Goal: Transaction & Acquisition: Purchase product/service

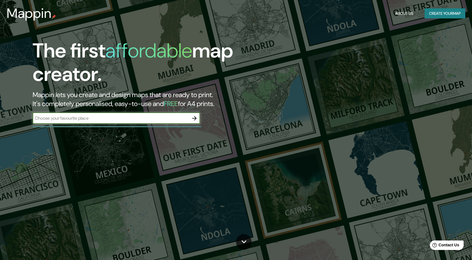
click at [130, 120] on input "text" at bounding box center [111, 118] width 156 height 6
type input "[GEOGRAPHIC_DATA] [GEOGRAPHIC_DATA]"
click at [200, 116] on div "The first affordable map creator. Mappin lets you create and design maps that a…" at bounding box center [150, 84] width 283 height 90
click at [197, 117] on icon "button" at bounding box center [194, 118] width 7 height 7
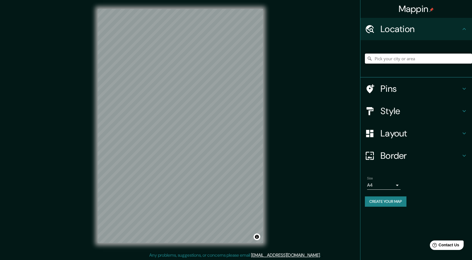
click at [407, 62] on input "Pick your city or area" at bounding box center [418, 59] width 107 height 10
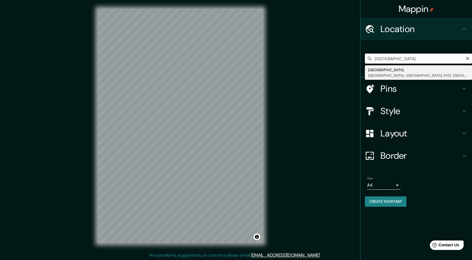
type input "[GEOGRAPHIC_DATA], [GEOGRAPHIC_DATA] - [GEOGRAPHIC_DATA], 0101, [GEOGRAPHIC_DAT…"
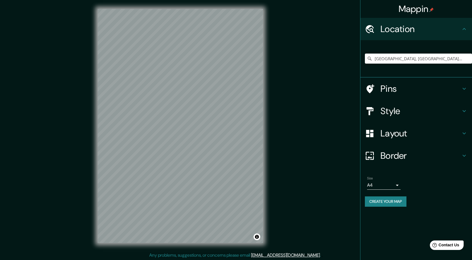
click at [388, 112] on h4 "Style" at bounding box center [420, 110] width 80 height 11
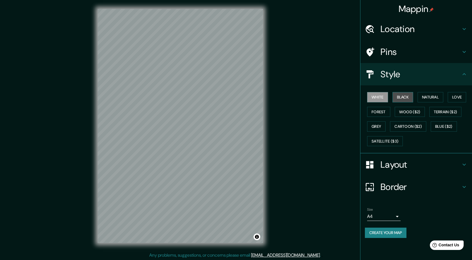
click at [406, 94] on button "Black" at bounding box center [402, 97] width 21 height 10
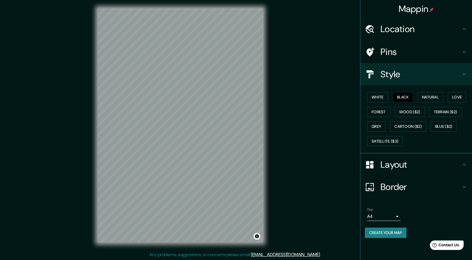
click at [462, 185] on icon at bounding box center [463, 186] width 7 height 7
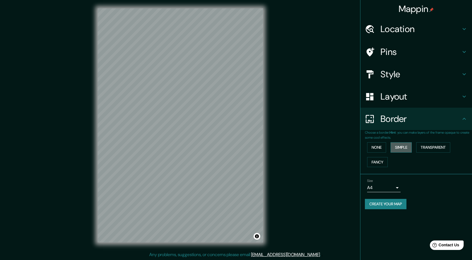
click at [398, 147] on button "Simple" at bounding box center [400, 147] width 21 height 10
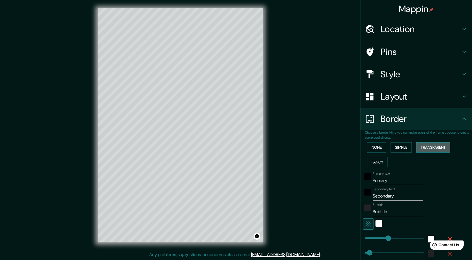
click at [436, 144] on button "Transparent" at bounding box center [433, 147] width 34 height 10
click at [374, 149] on button "None" at bounding box center [376, 147] width 19 height 10
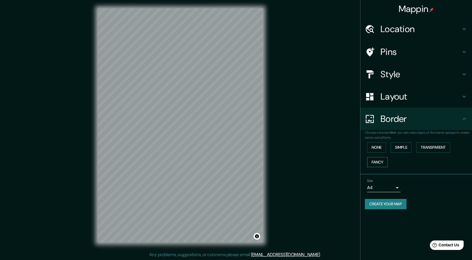
click at [377, 162] on button "Fancy" at bounding box center [377, 162] width 21 height 10
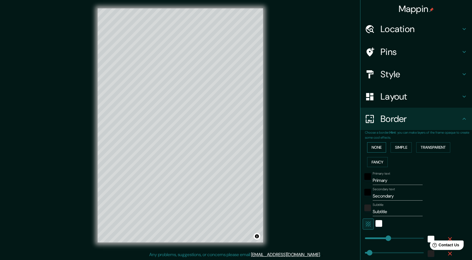
click at [375, 150] on button "None" at bounding box center [376, 147] width 19 height 10
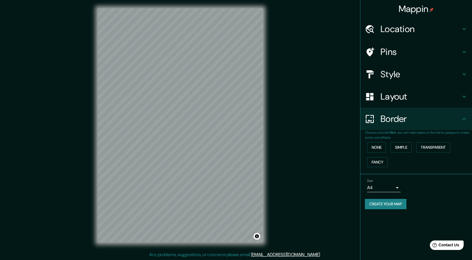
click at [393, 100] on h4 "Layout" at bounding box center [420, 96] width 80 height 11
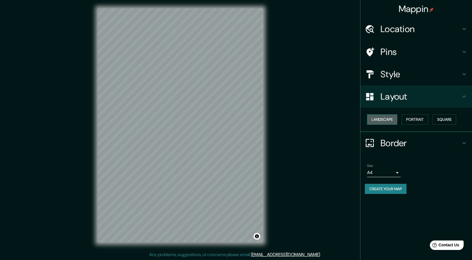
click at [387, 119] on button "Landscape" at bounding box center [382, 119] width 30 height 10
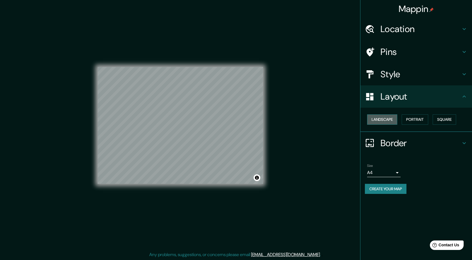
click at [387, 119] on button "Landscape" at bounding box center [382, 119] width 30 height 10
click at [420, 118] on button "Portrait" at bounding box center [414, 119] width 26 height 10
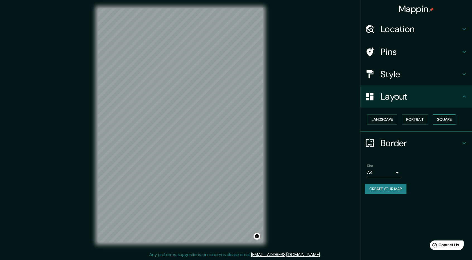
click at [447, 116] on button "Square" at bounding box center [443, 119] width 23 height 10
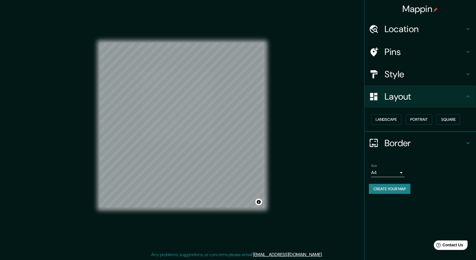
click at [380, 173] on body "Mappin Location [GEOGRAPHIC_DATA], [GEOGRAPHIC_DATA], 0101, [GEOGRAPHIC_DATA] P…" at bounding box center [238, 129] width 476 height 260
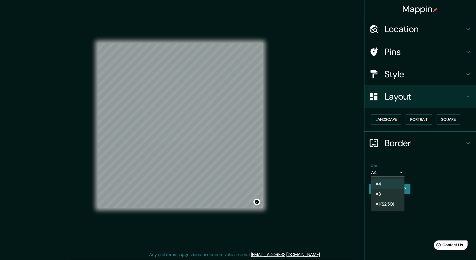
click at [380, 173] on div at bounding box center [238, 130] width 476 height 260
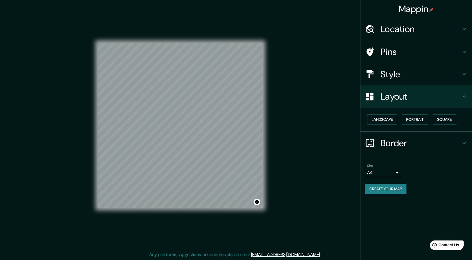
click at [426, 76] on h4 "Style" at bounding box center [420, 74] width 80 height 11
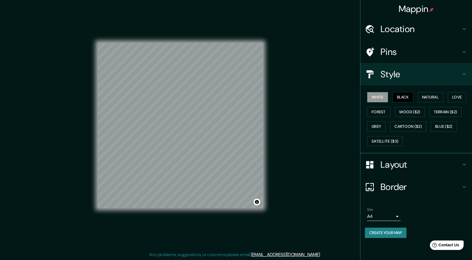
click at [380, 100] on button "White" at bounding box center [377, 97] width 21 height 10
click at [402, 102] on div "White Black Natural Love Forest Wood ($2) Terrain ($2) Grey Cartoon ($2) Blue (…" at bounding box center [418, 119] width 107 height 59
click at [430, 95] on button "Natural" at bounding box center [430, 97] width 26 height 10
click at [455, 95] on button "Love" at bounding box center [456, 97] width 18 height 10
click at [377, 110] on button "Forest" at bounding box center [378, 112] width 23 height 10
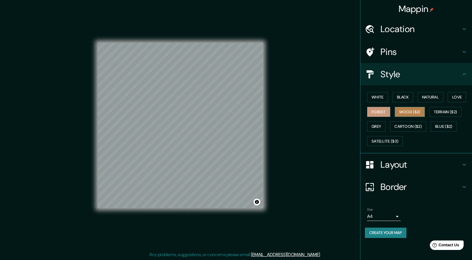
click at [412, 115] on button "Wood ($2)" at bounding box center [409, 112] width 30 height 10
click at [445, 112] on button "Terrain ($2)" at bounding box center [445, 112] width 32 height 10
click at [383, 125] on button "Grey" at bounding box center [376, 126] width 18 height 10
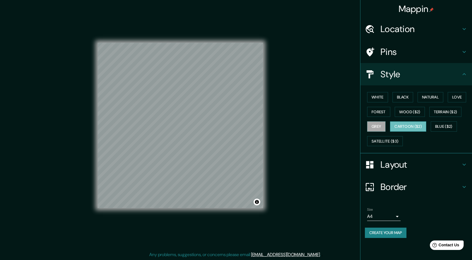
click at [403, 126] on button "Cartoon ($2)" at bounding box center [408, 126] width 36 height 10
click at [375, 125] on button "Grey" at bounding box center [376, 126] width 18 height 10
click at [446, 123] on button "Blue ($2)" at bounding box center [443, 126] width 26 height 10
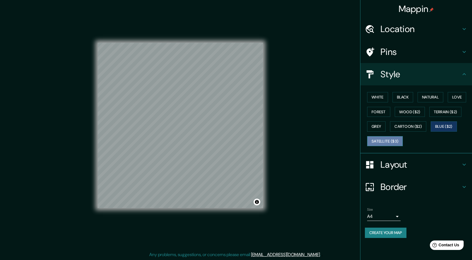
click at [387, 139] on button "Satellite ($3)" at bounding box center [385, 141] width 36 height 10
click at [400, 98] on button "Black" at bounding box center [402, 97] width 21 height 10
